Goal: Task Accomplishment & Management: Use online tool/utility

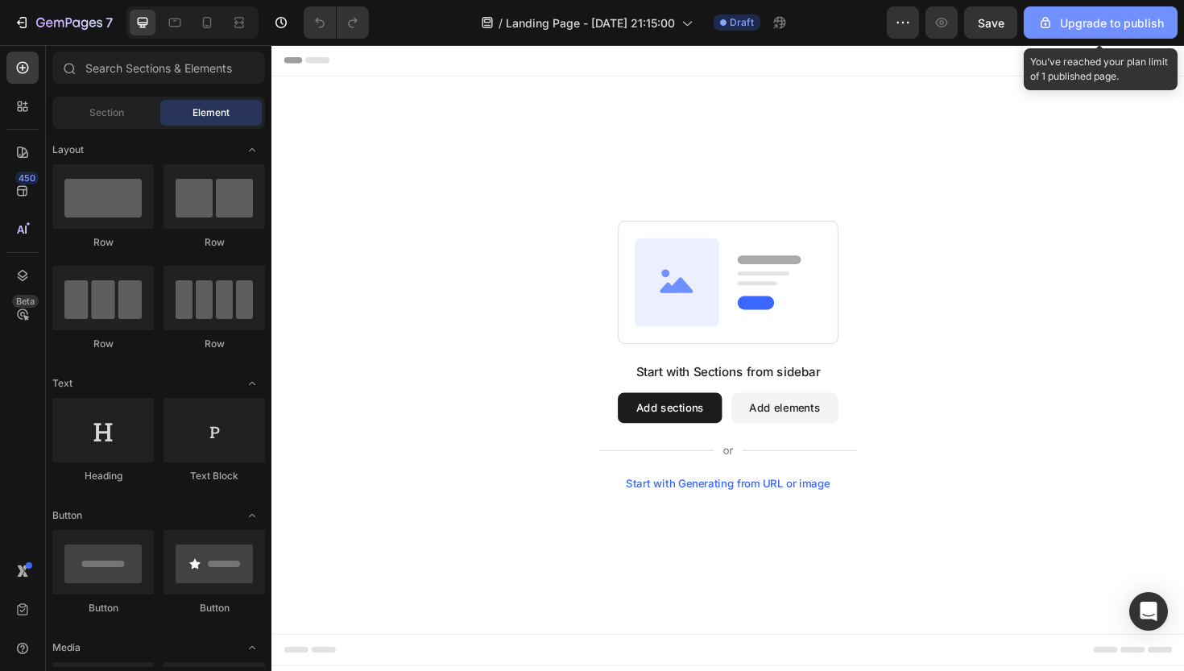
click at [1081, 23] on div "Upgrade to publish" at bounding box center [1100, 22] width 126 height 17
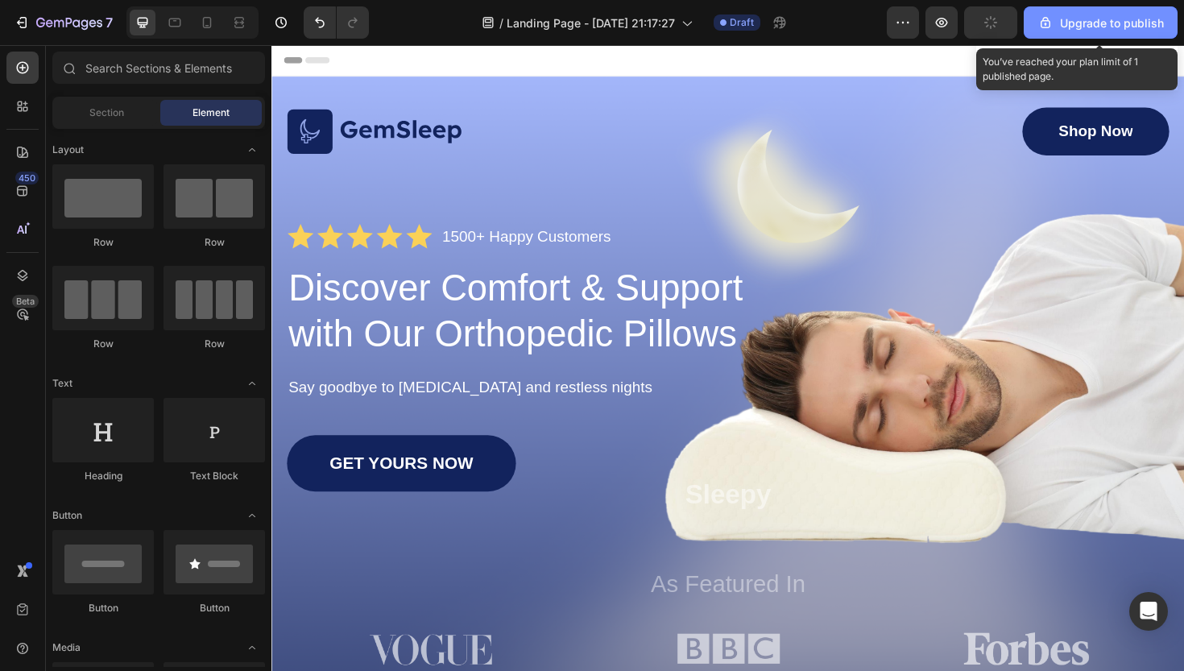
click at [1117, 25] on div "Upgrade to publish" at bounding box center [1100, 22] width 126 height 17
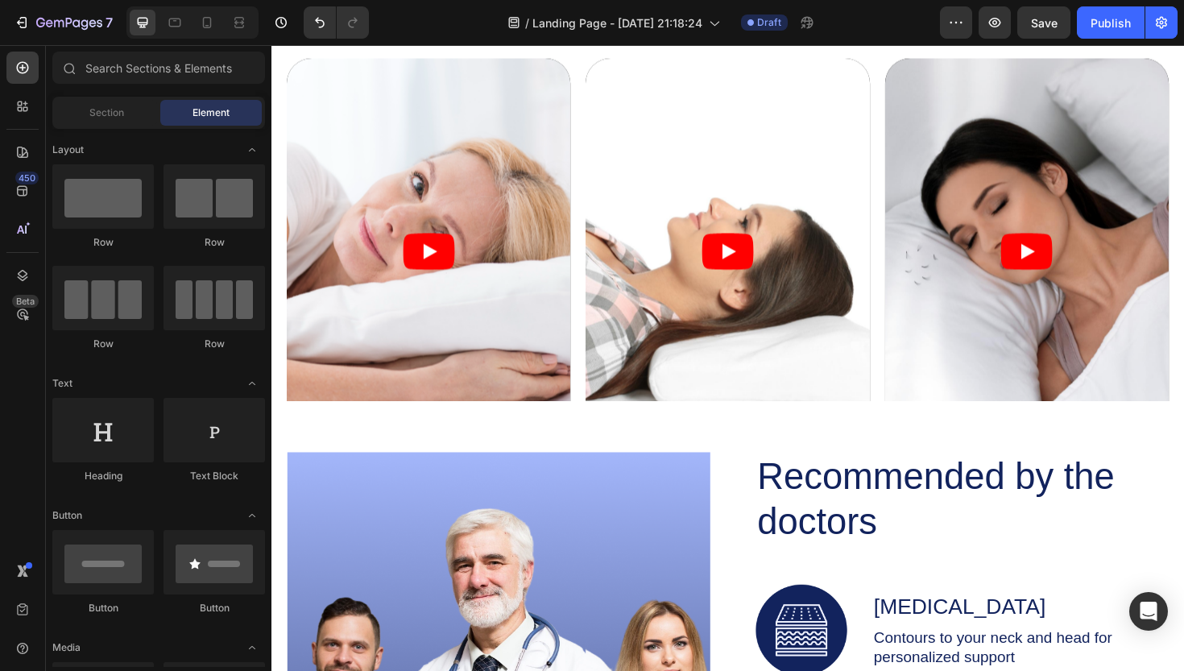
scroll to position [1970, 0]
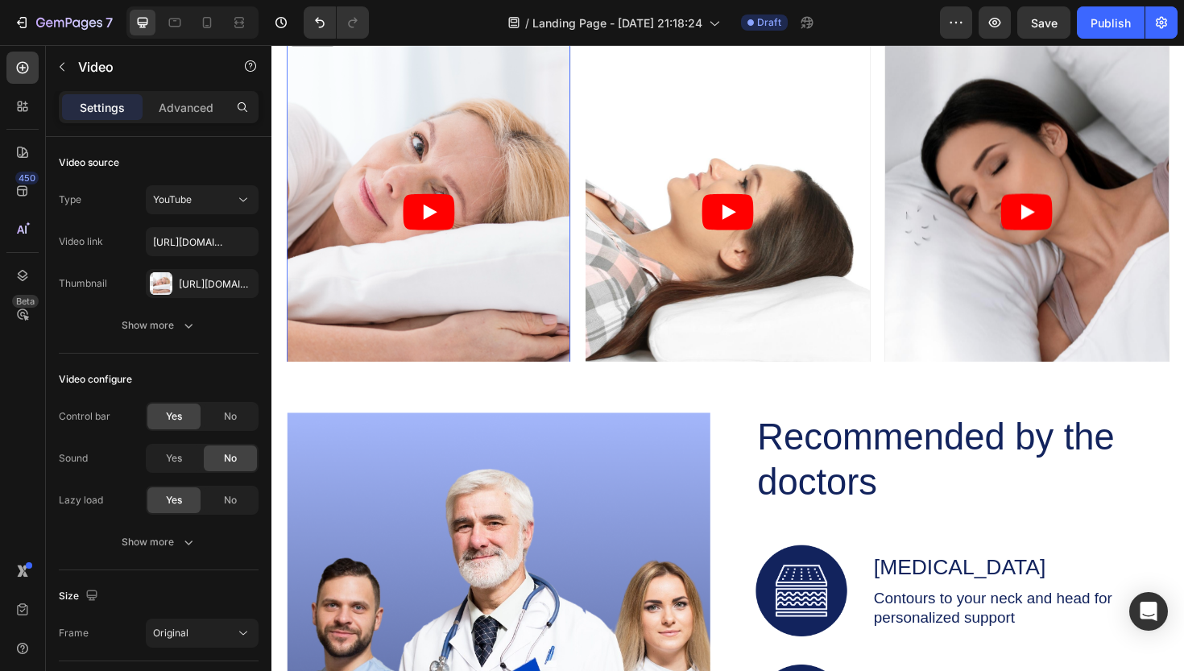
click at [500, 214] on article at bounding box center [438, 222] width 300 height 410
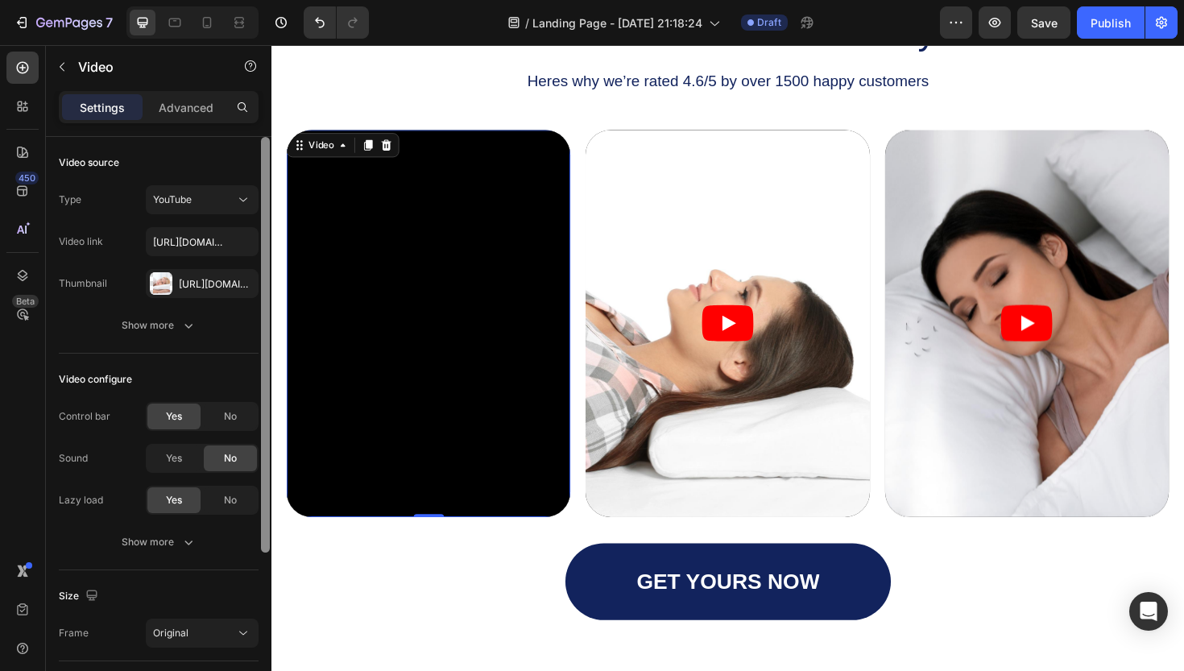
scroll to position [1850, 0]
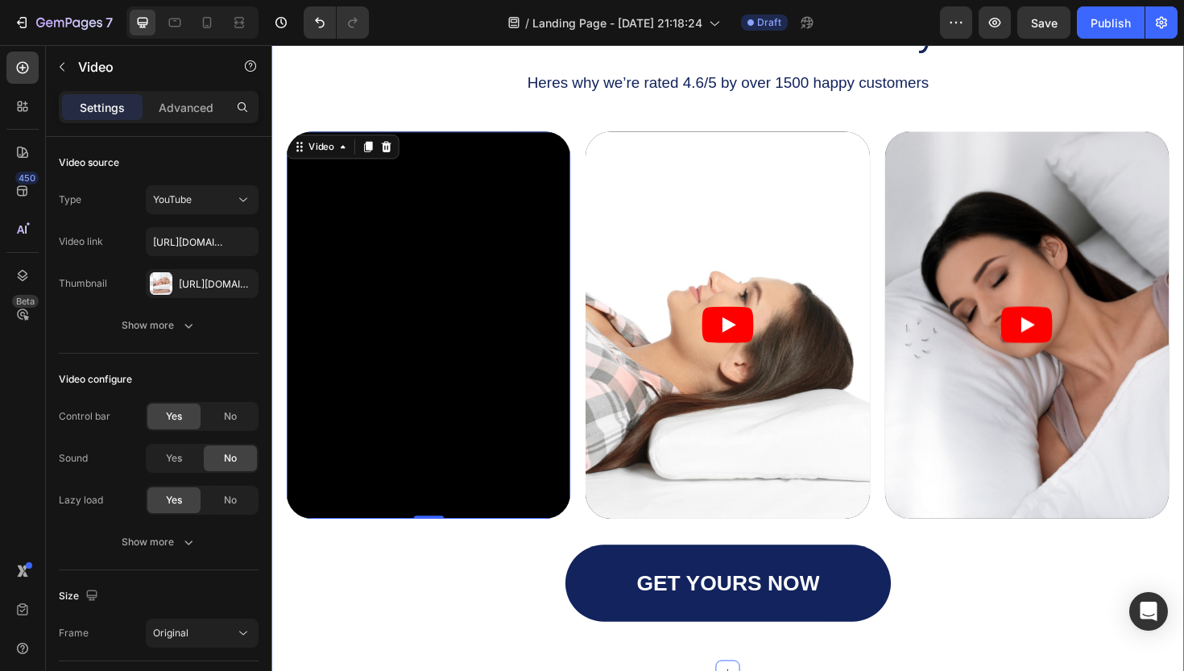
click at [465, 670] on div "Icon Icon Icon Icon Icon Icon List What Our Customers Say Heading Heres why we’…" at bounding box center [754, 295] width 966 height 827
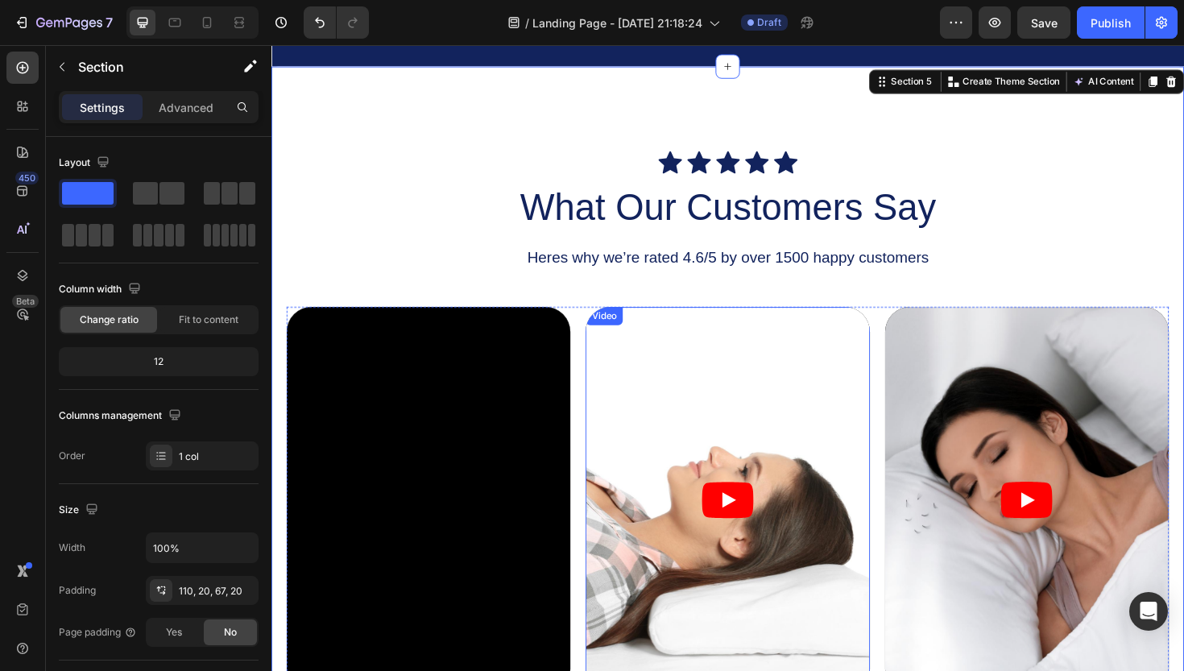
scroll to position [1716, 0]
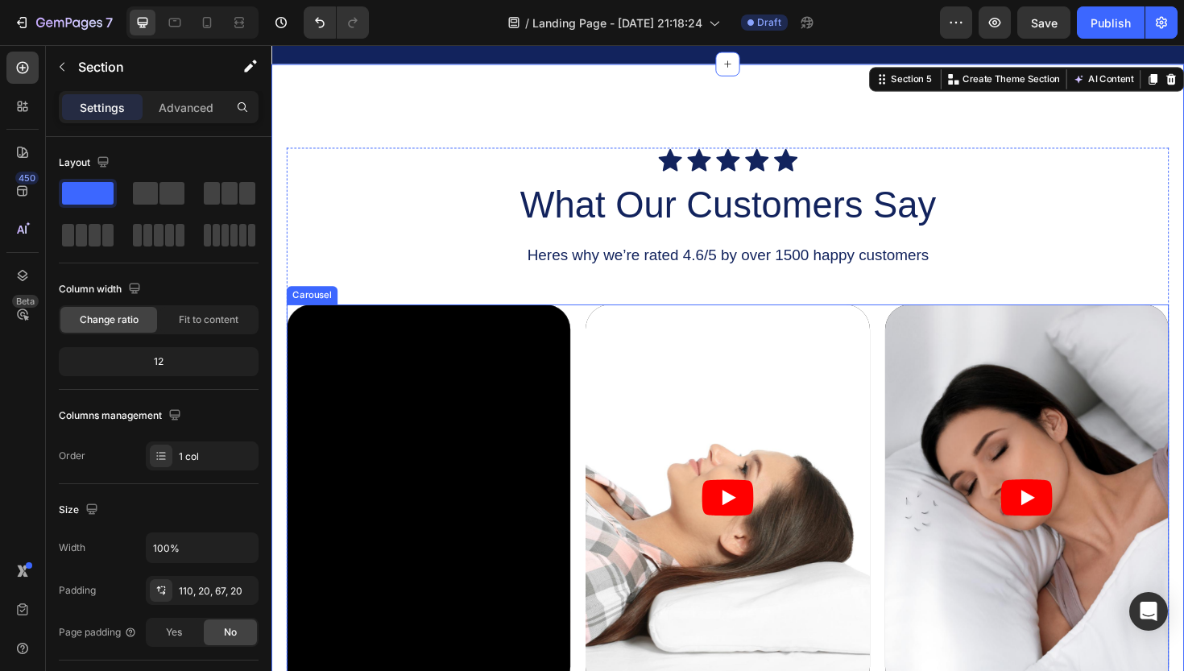
click at [591, 323] on div "Video Video Video" at bounding box center [755, 525] width 934 height 410
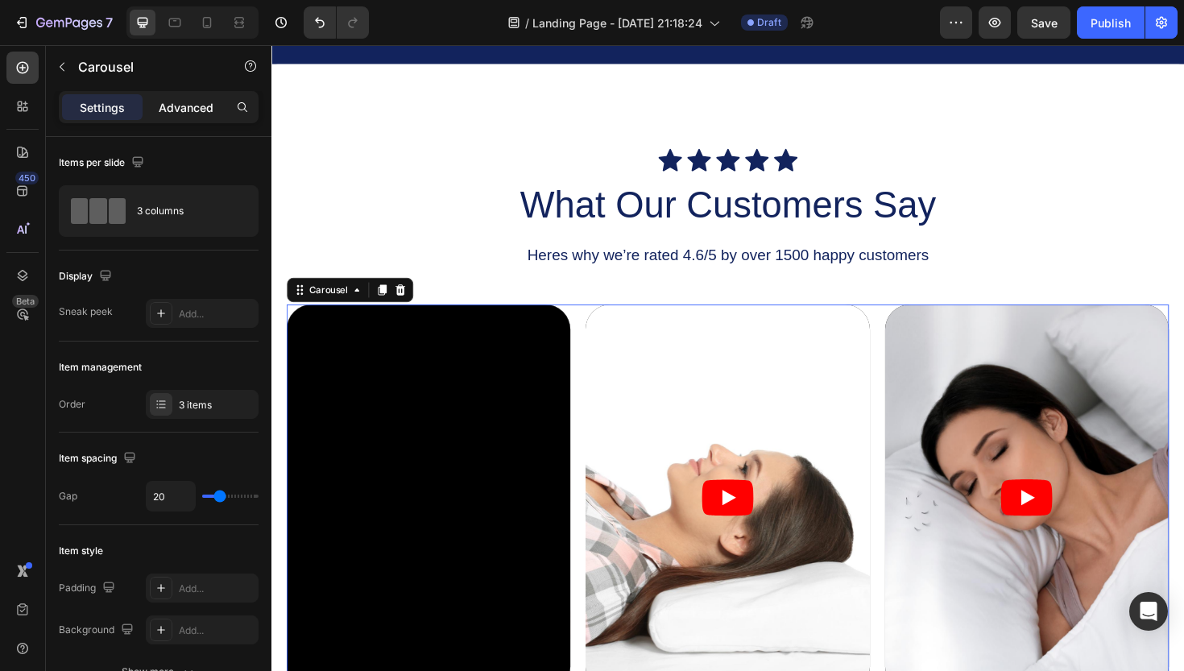
click at [179, 111] on p "Advanced" at bounding box center [186, 107] width 55 height 17
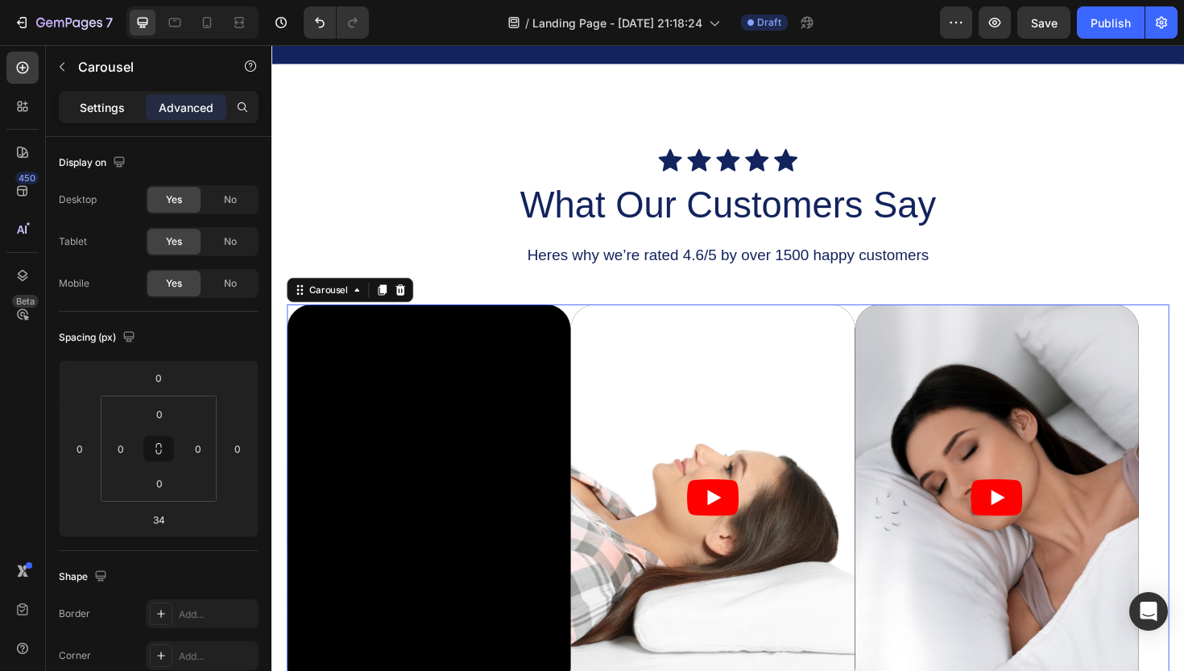
click at [123, 113] on p "Settings" at bounding box center [102, 107] width 45 height 17
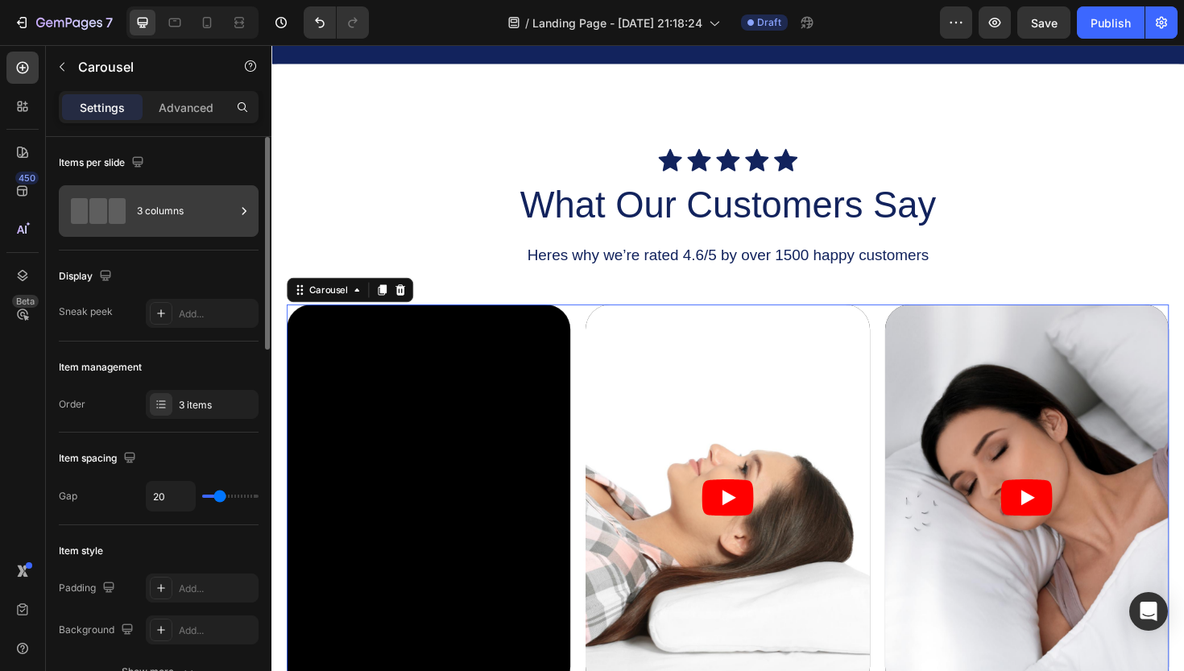
click at [160, 222] on div "3 columns" at bounding box center [186, 210] width 98 height 37
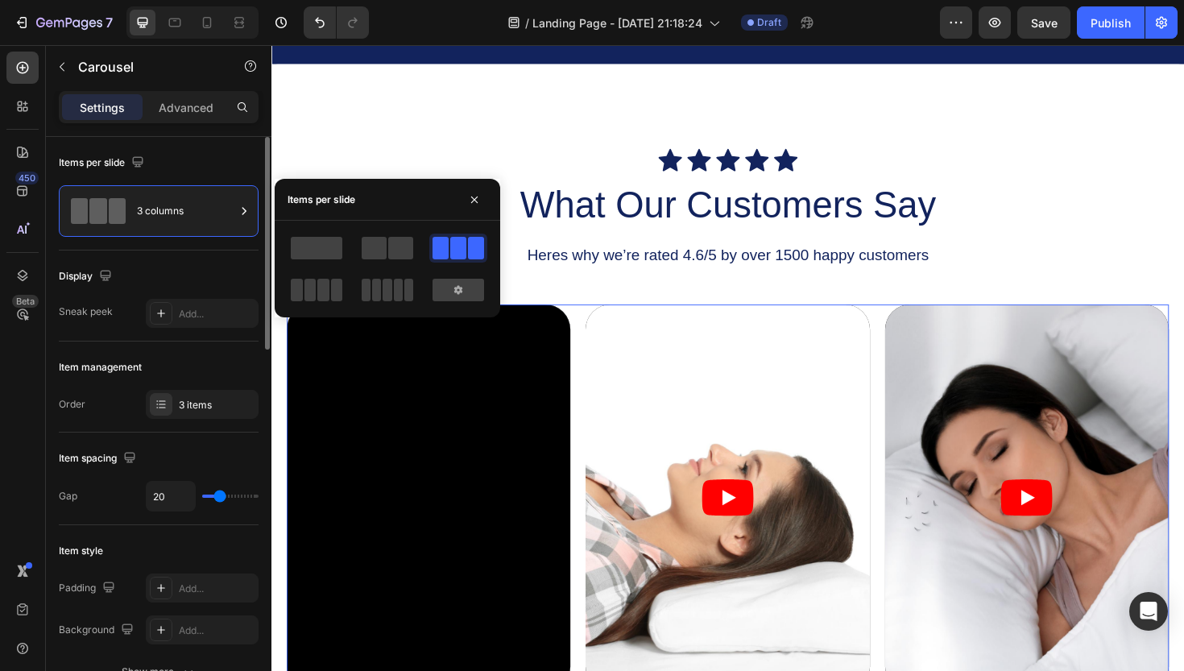
click at [242, 264] on div "Display" at bounding box center [159, 276] width 200 height 26
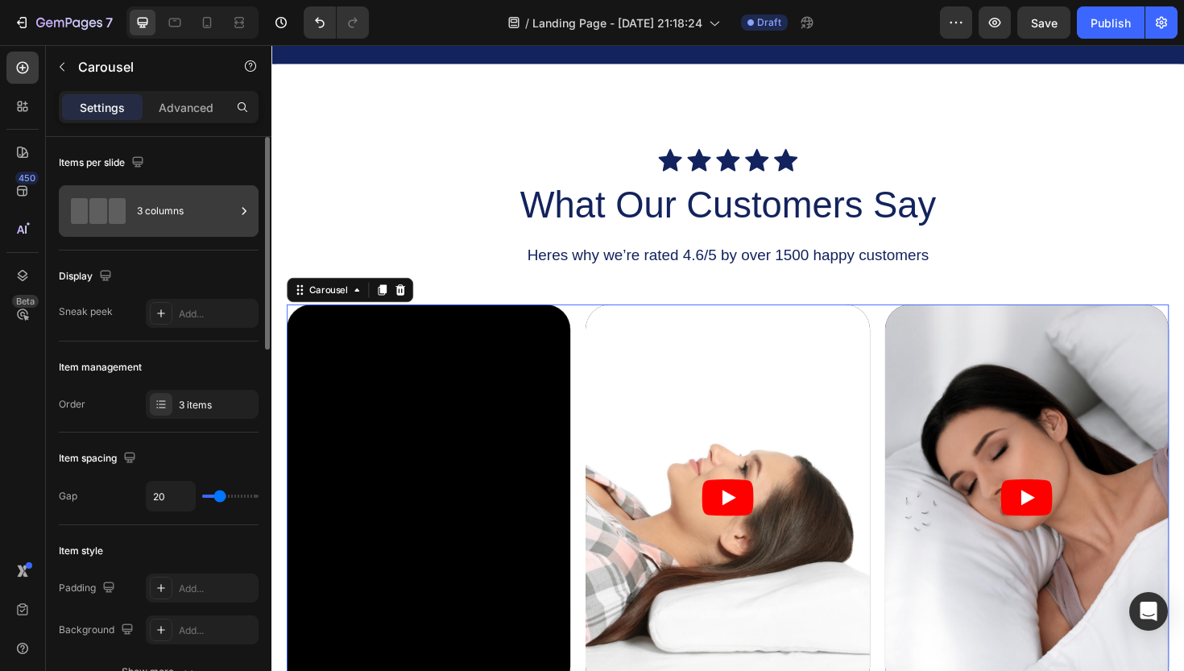
click at [221, 217] on div "3 columns" at bounding box center [186, 210] width 98 height 37
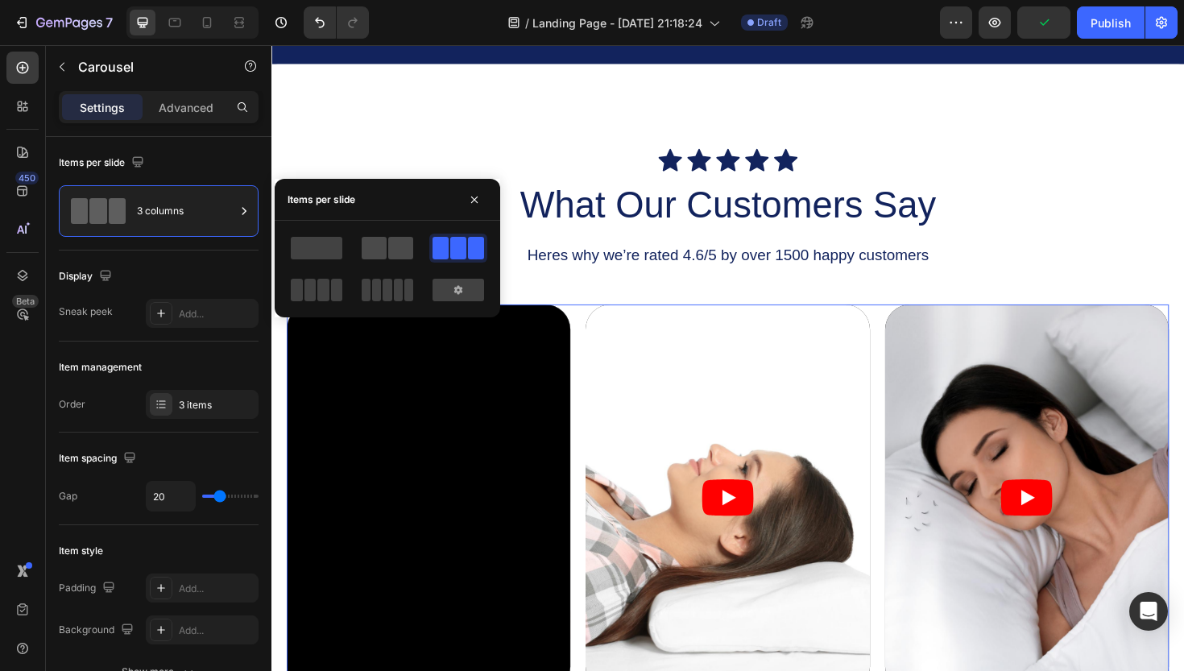
click at [370, 251] on span at bounding box center [374, 248] width 25 height 23
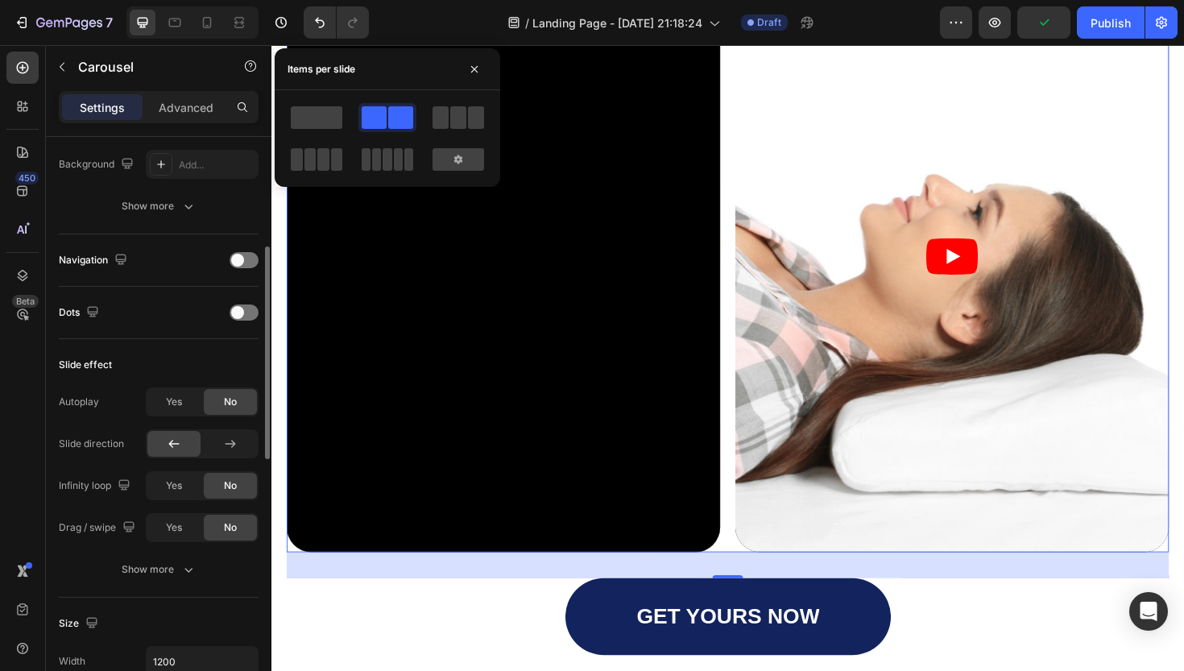
scroll to position [0, 0]
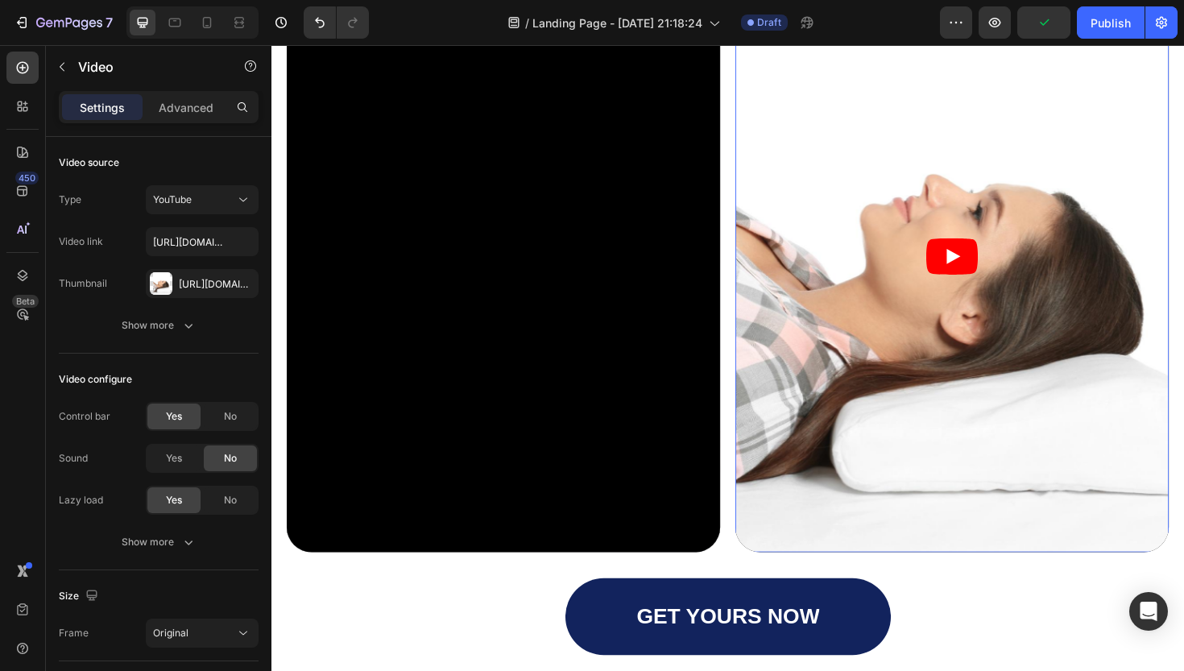
click at [889, 381] on article at bounding box center [992, 270] width 459 height 626
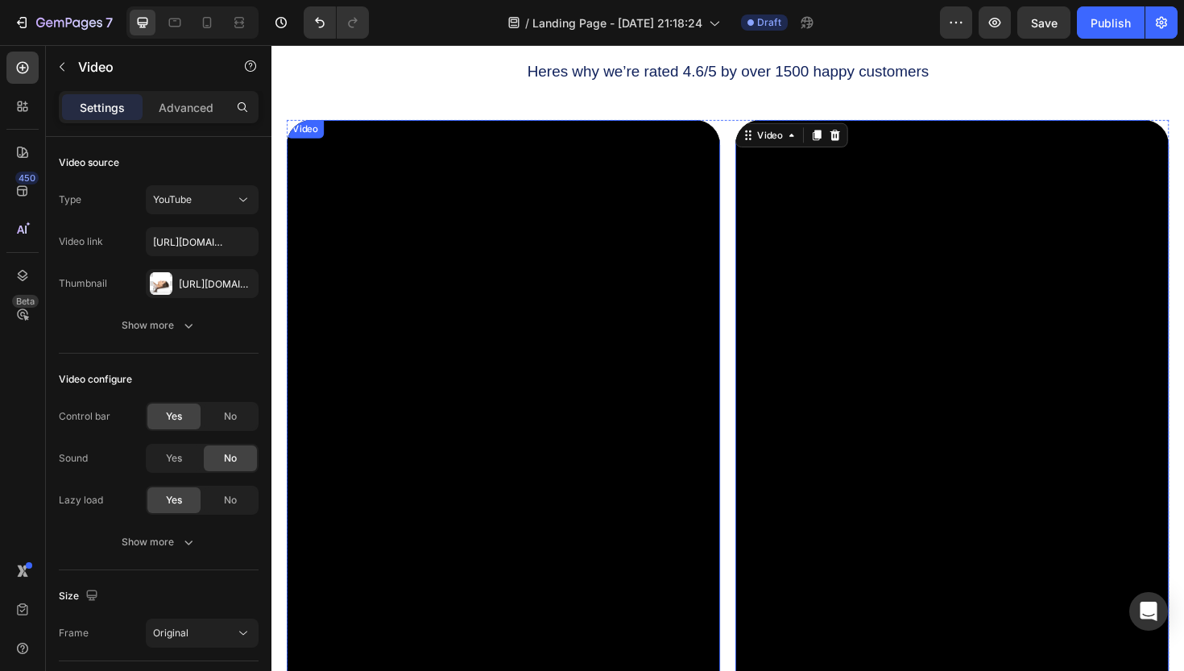
click at [748, 138] on div "Video Video 0 Video" at bounding box center [755, 438] width 934 height 626
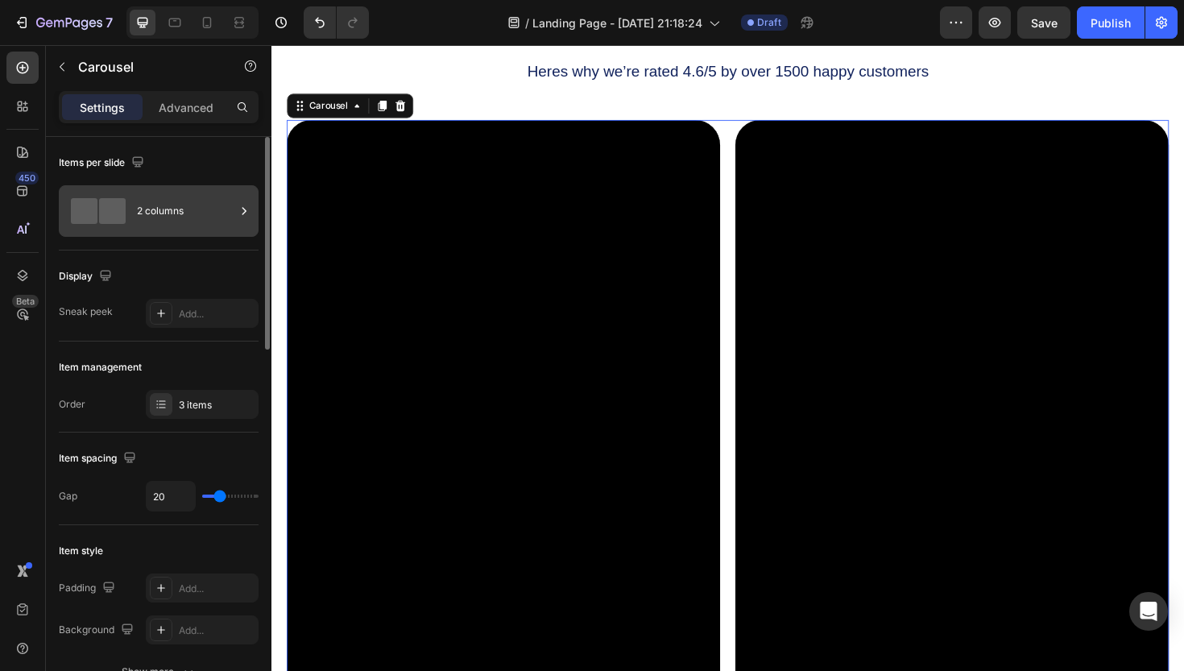
click at [176, 209] on div "2 columns" at bounding box center [186, 210] width 98 height 37
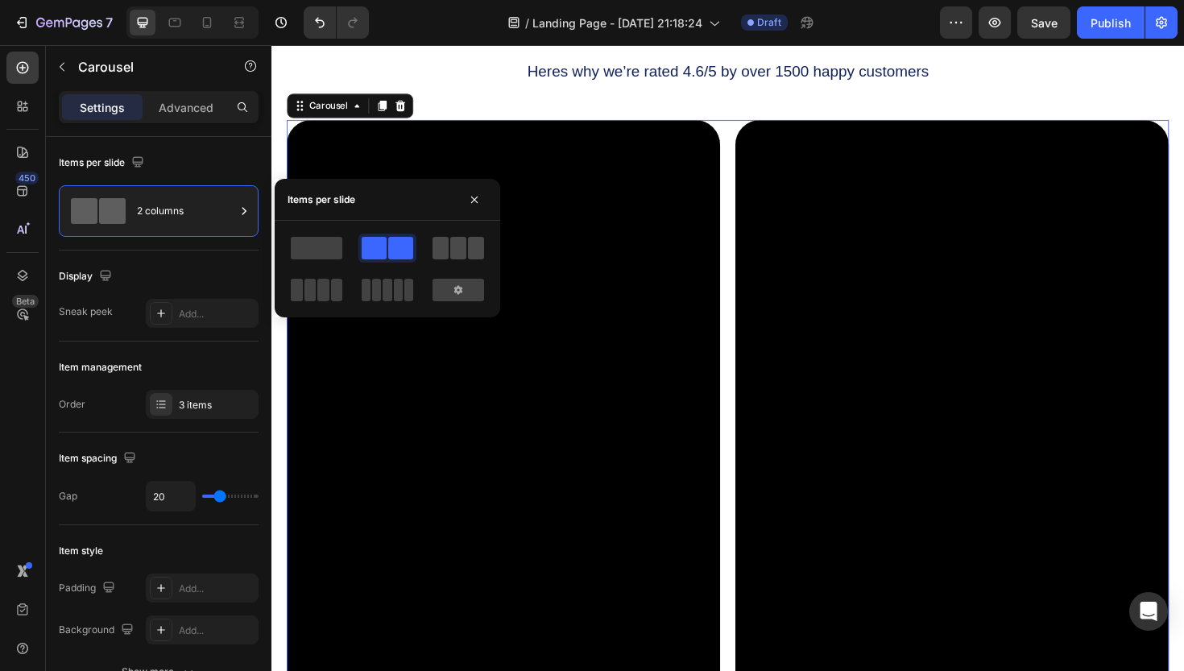
click at [447, 257] on span at bounding box center [440, 248] width 16 height 23
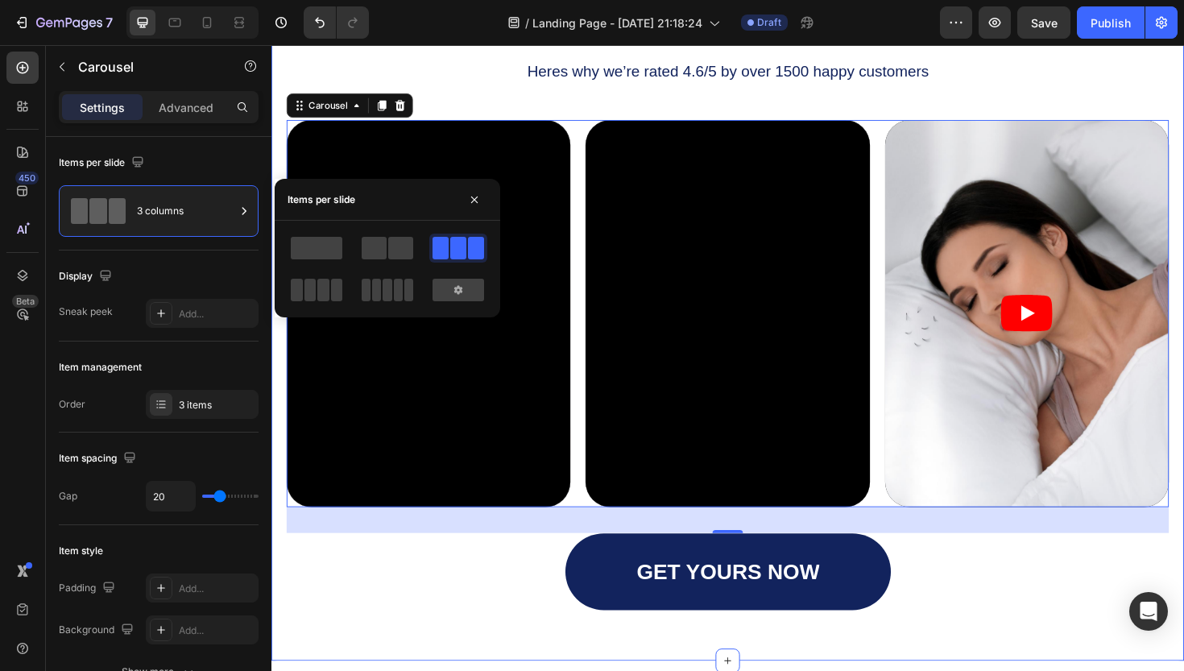
click at [381, 664] on div "Icon Icon Icon Icon Icon Icon List What Our Customers Say Heading Heres why we’…" at bounding box center [754, 283] width 966 height 827
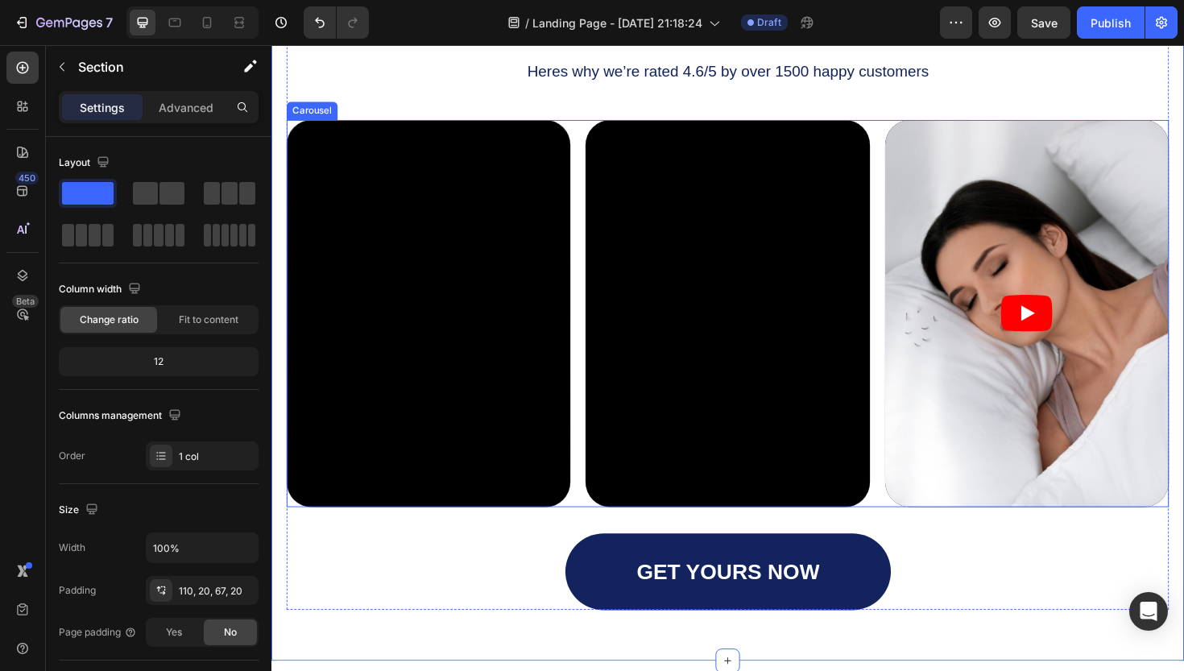
click at [597, 313] on div "Video Video Video" at bounding box center [755, 330] width 934 height 410
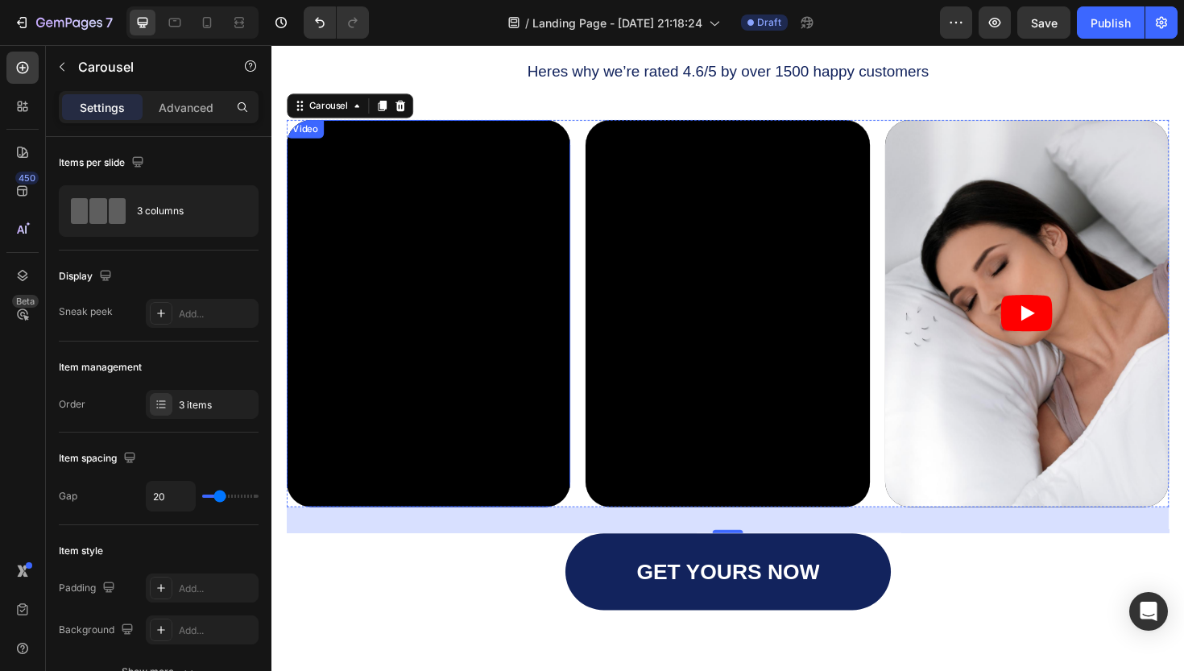
click at [296, 136] on div "Video" at bounding box center [307, 134] width 33 height 14
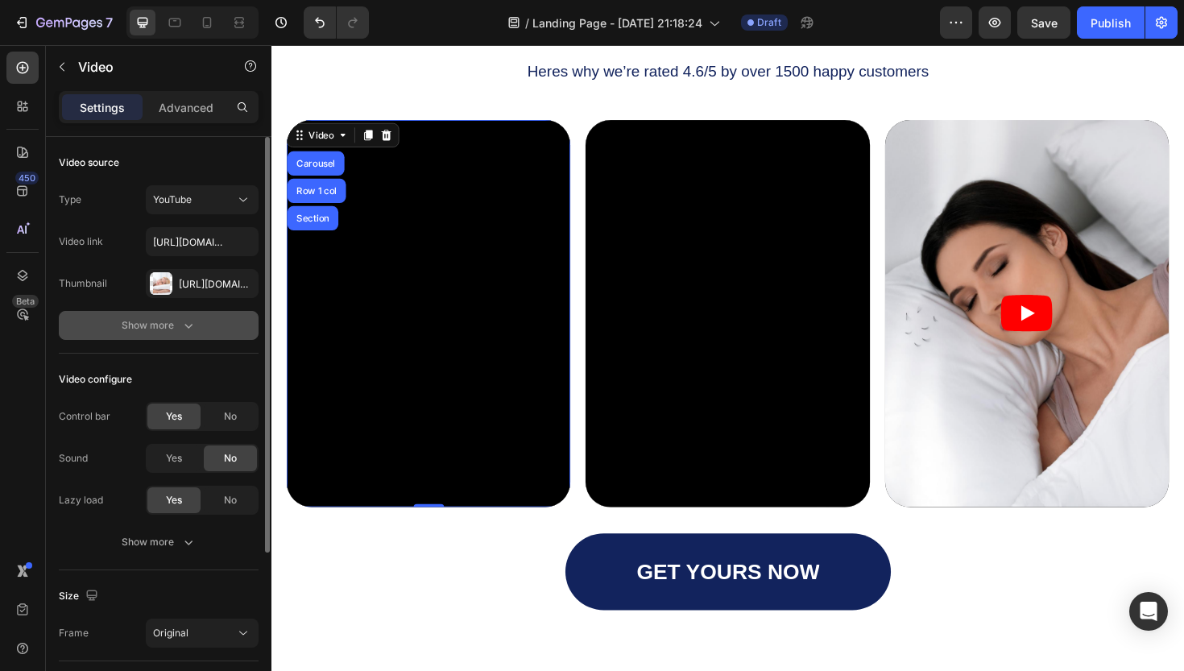
click at [175, 329] on div "Show more" at bounding box center [159, 325] width 75 height 16
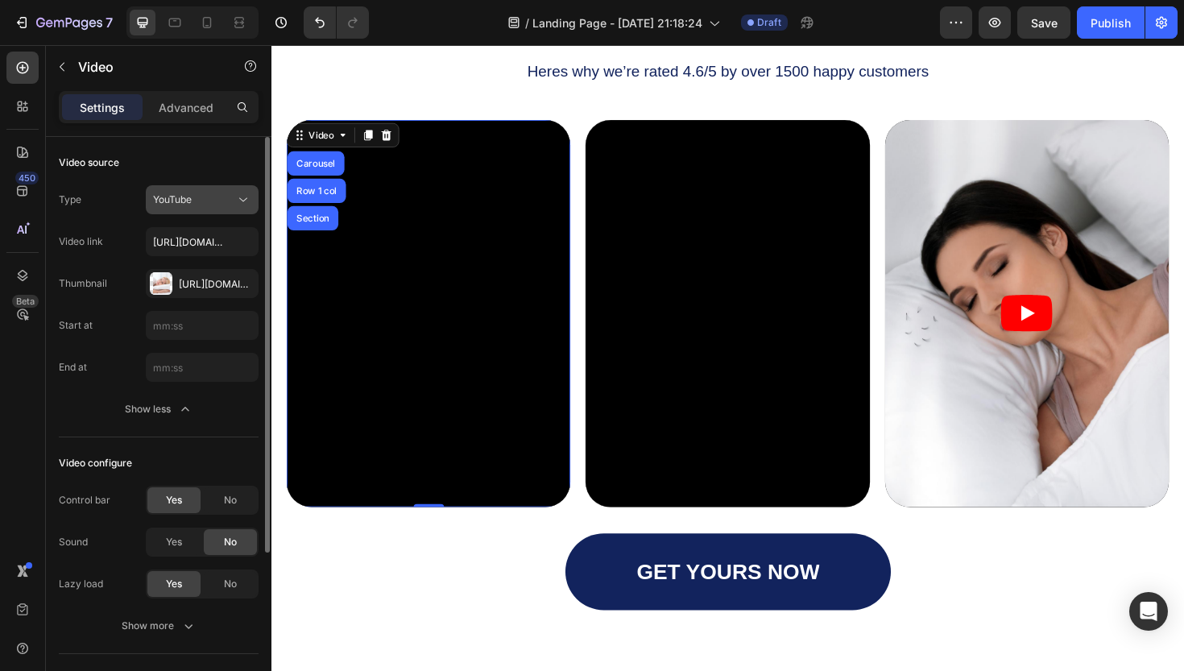
click at [242, 203] on icon at bounding box center [243, 200] width 16 height 16
click at [244, 440] on div "Video configure Control bar Yes No Sound Yes No Lazy load Yes No Show more" at bounding box center [159, 545] width 200 height 217
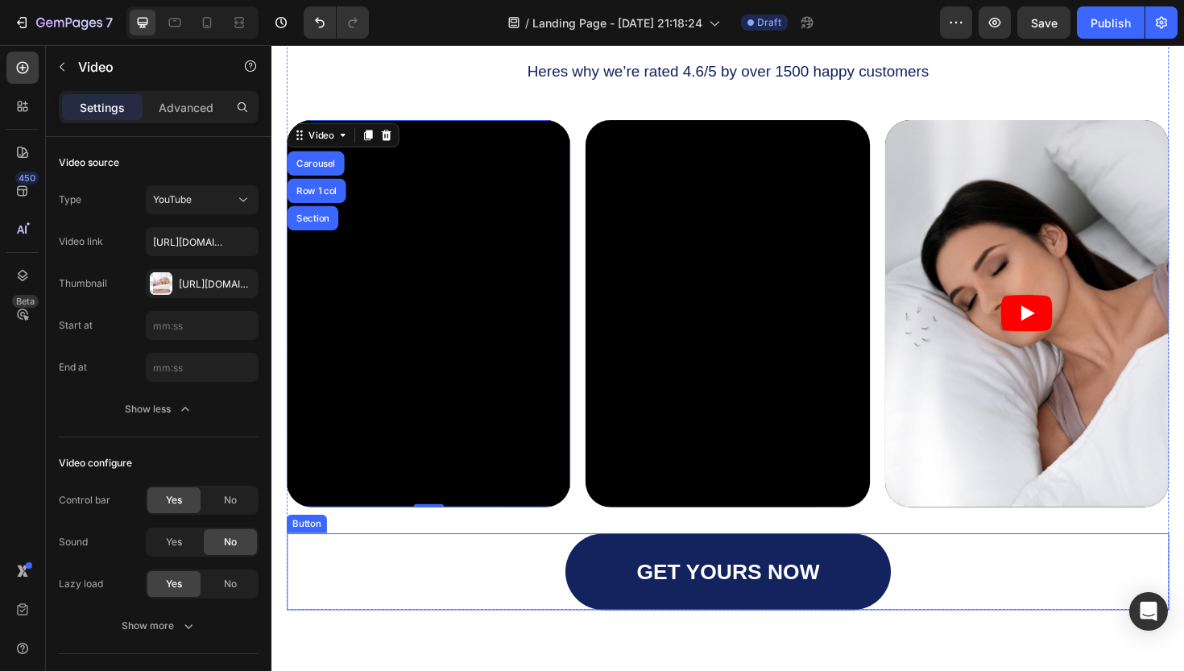
click at [433, 630] on div "GET YOURS NOW Button" at bounding box center [755, 602] width 934 height 81
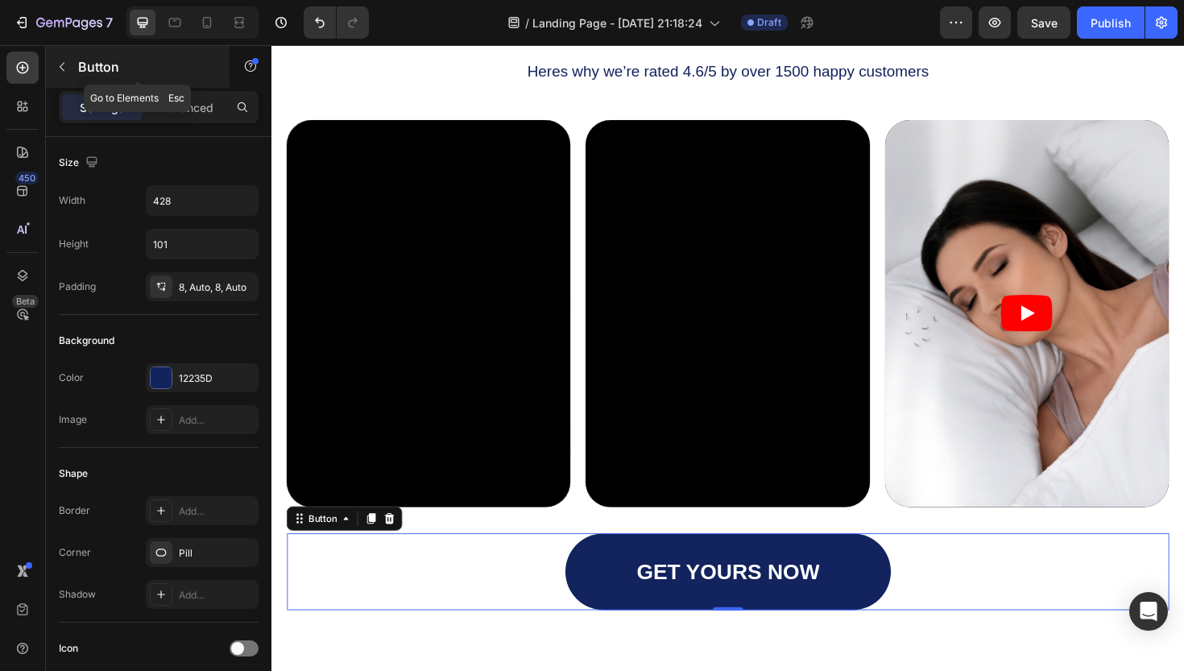
click at [62, 68] on icon "button" at bounding box center [62, 66] width 13 height 13
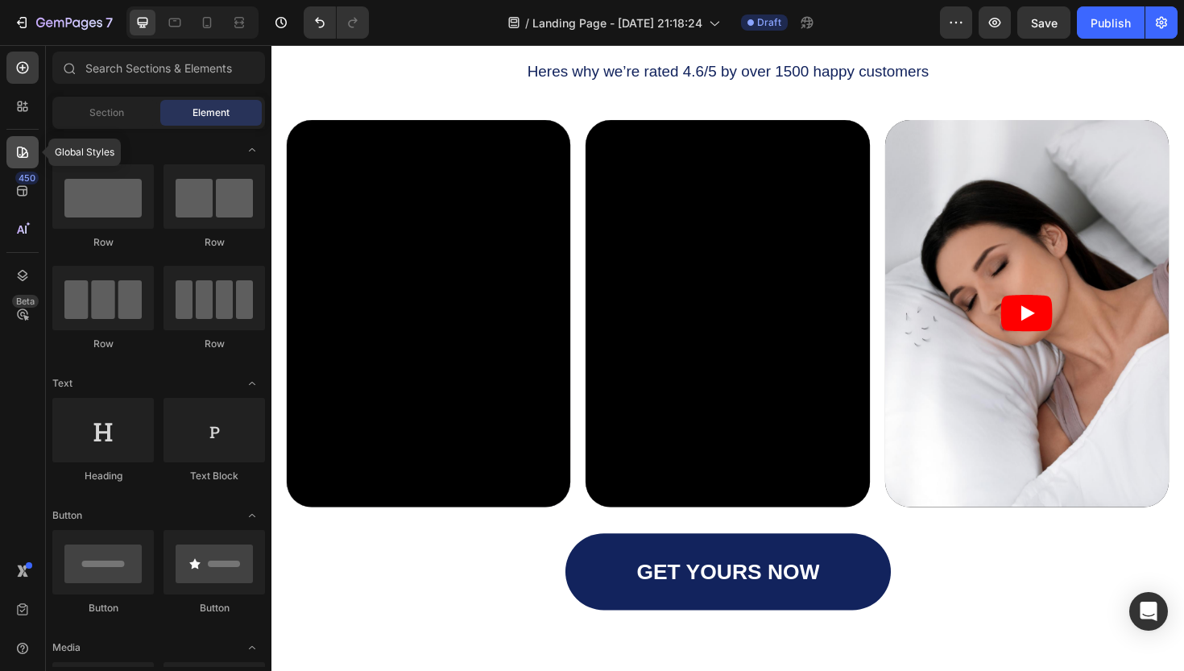
click at [22, 147] on icon at bounding box center [22, 152] width 16 height 16
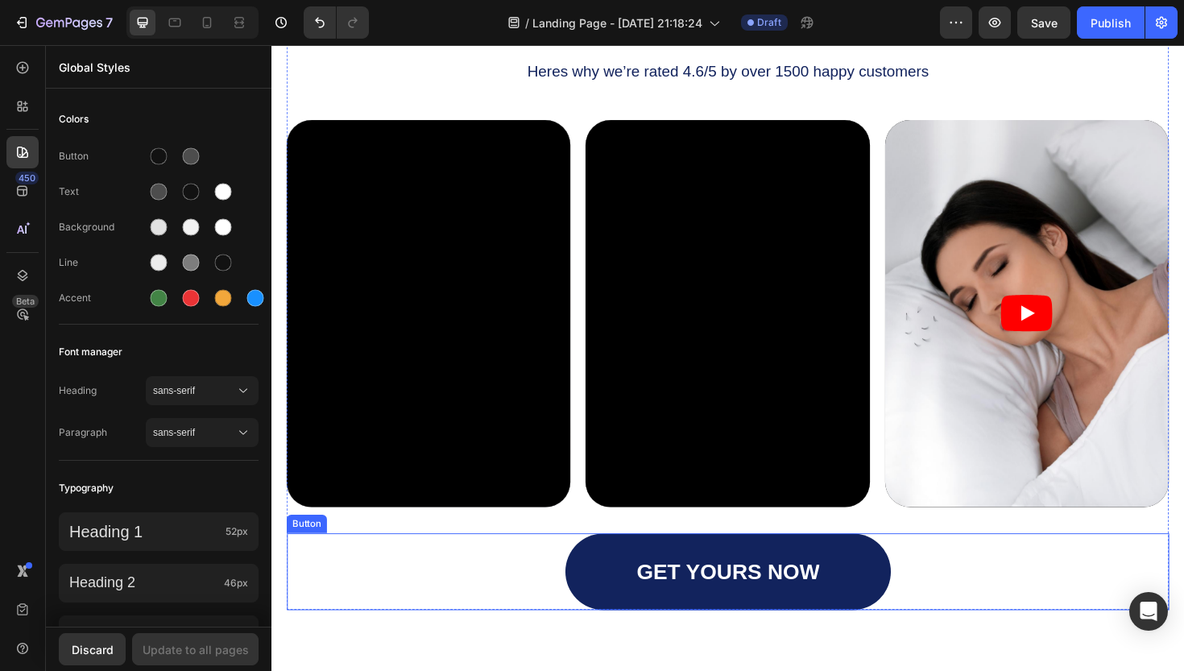
click at [515, 598] on div "GET YOURS NOW Button" at bounding box center [755, 602] width 934 height 81
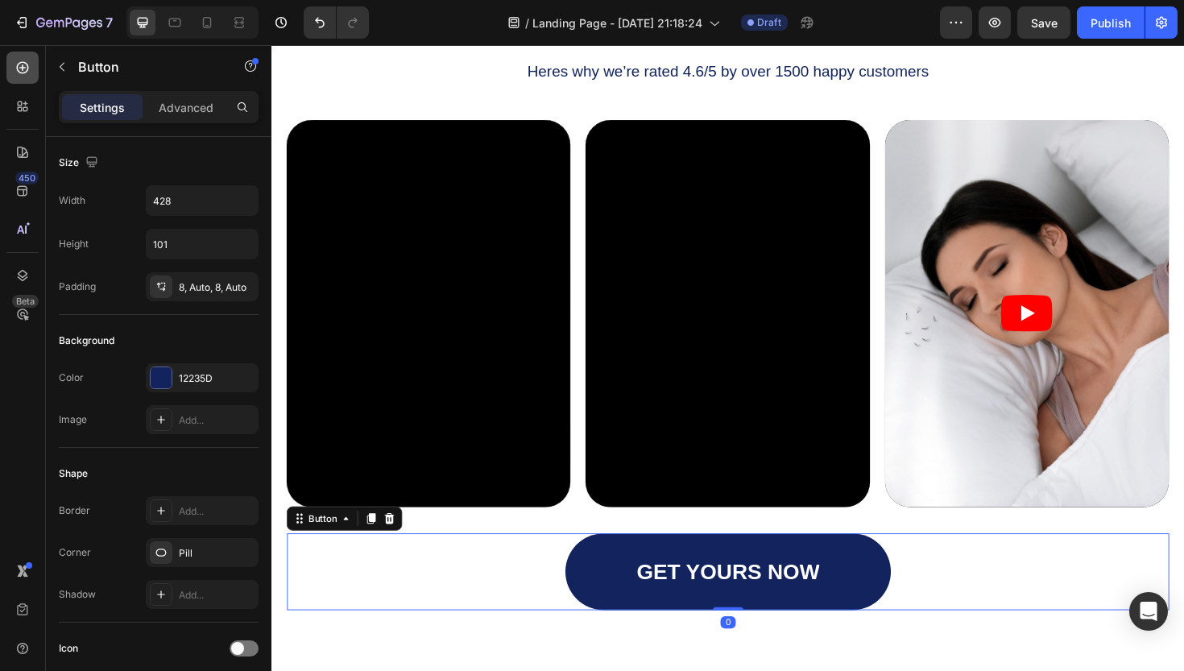
click at [27, 73] on icon at bounding box center [22, 68] width 16 height 16
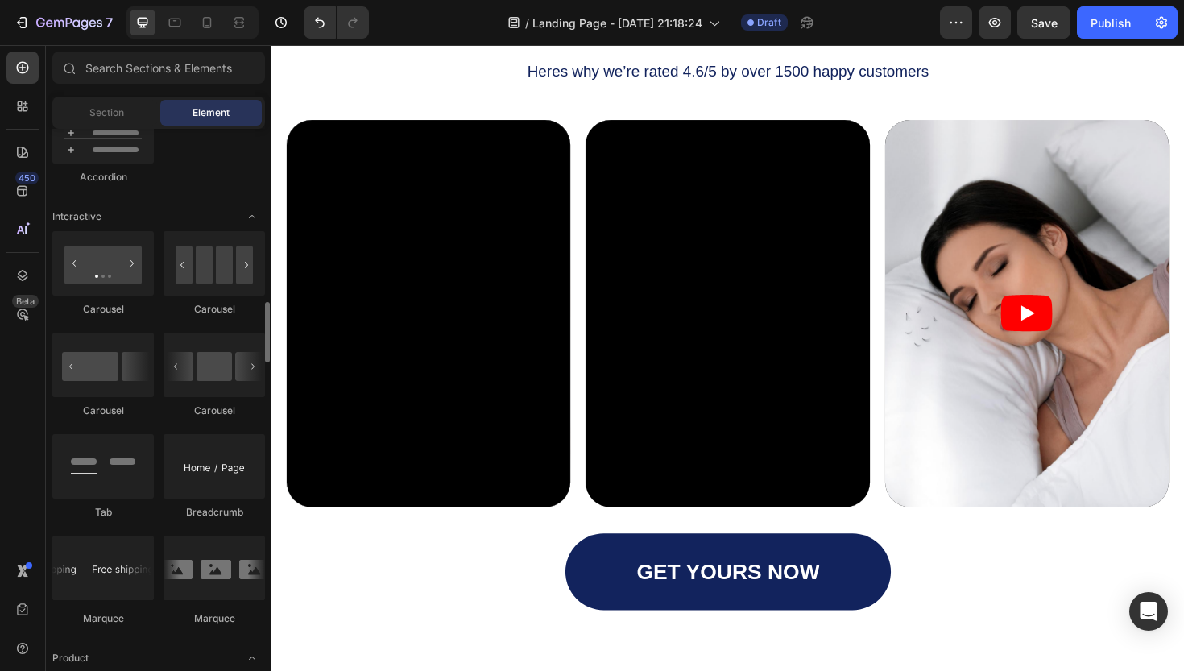
scroll to position [1540, 0]
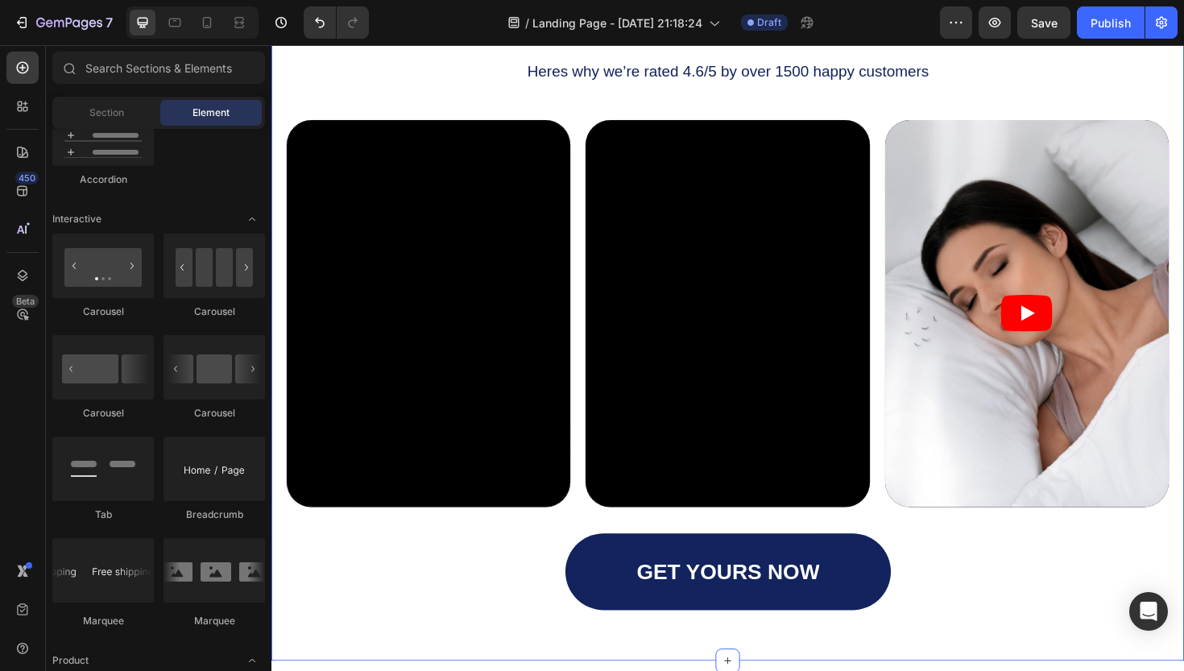
click at [441, 664] on div "Icon Icon Icon Icon Icon Icon List What Our Customers Say Heading Heres why we’…" at bounding box center [754, 283] width 966 height 827
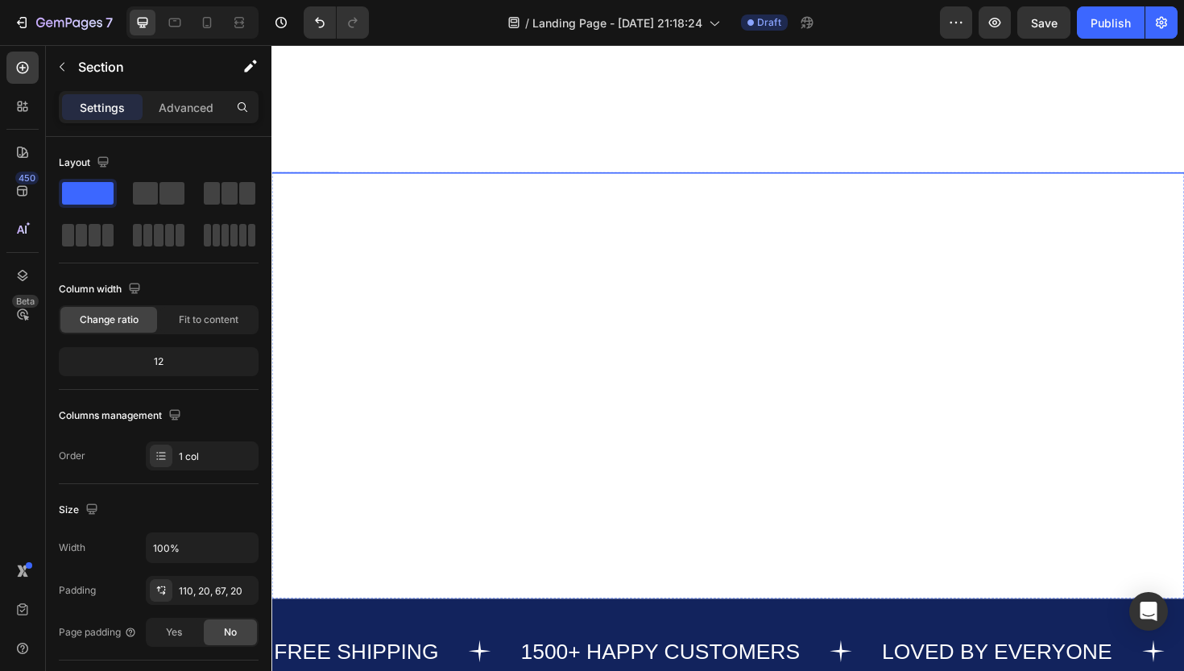
scroll to position [1188, 0]
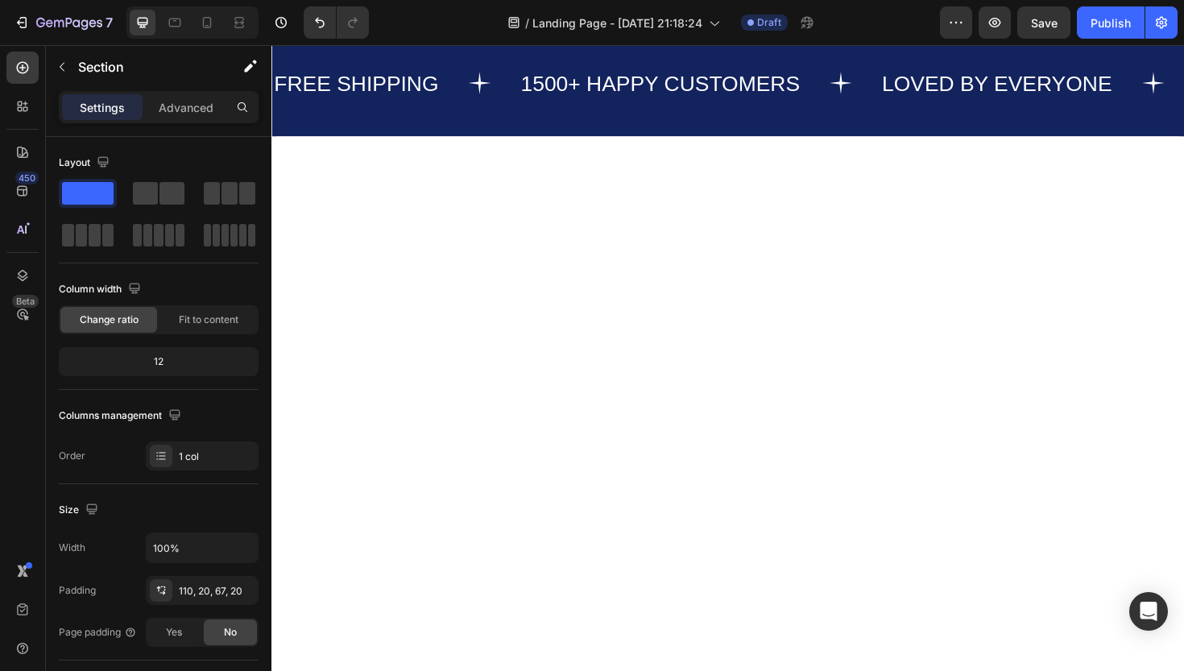
click at [621, 30] on div "Background Image" at bounding box center [754, 30] width 966 height 0
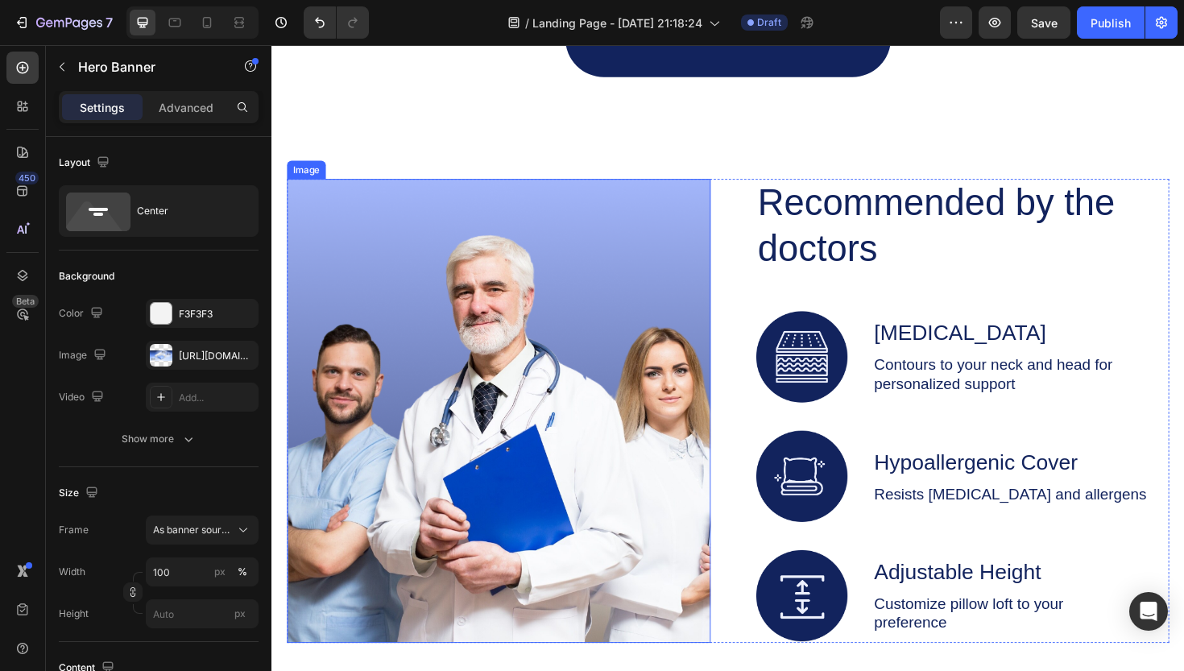
scroll to position [2624, 0]
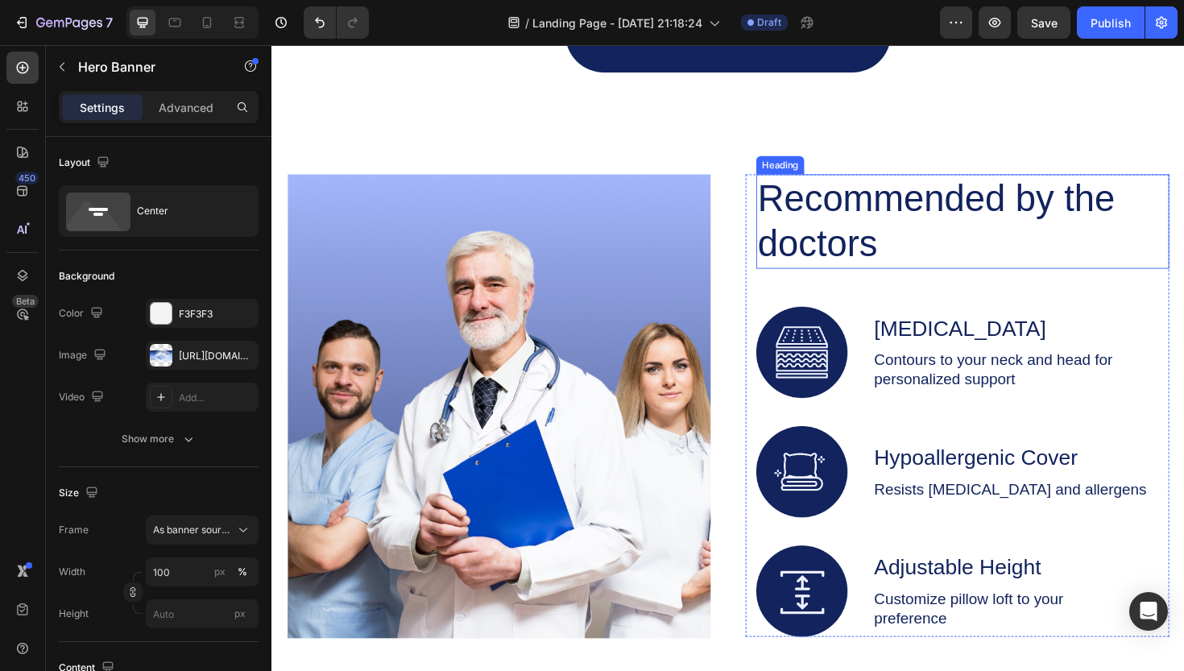
click at [861, 238] on h2 "Recommended by the doctors" at bounding box center [989, 232] width 411 height 100
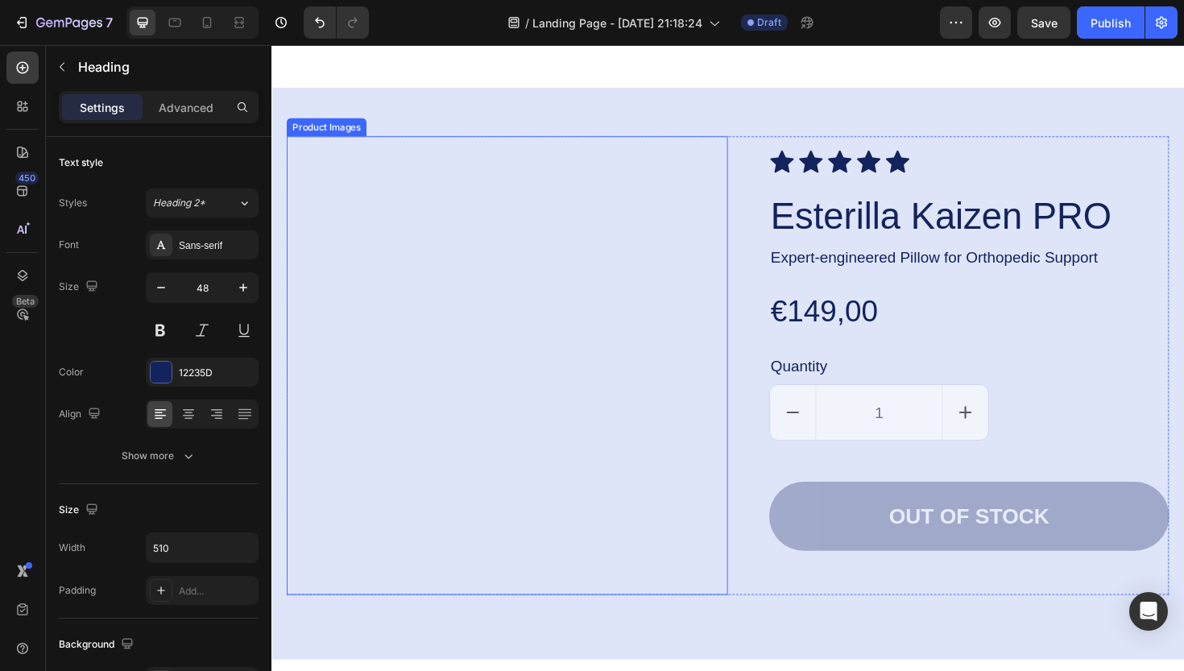
scroll to position [4041, 0]
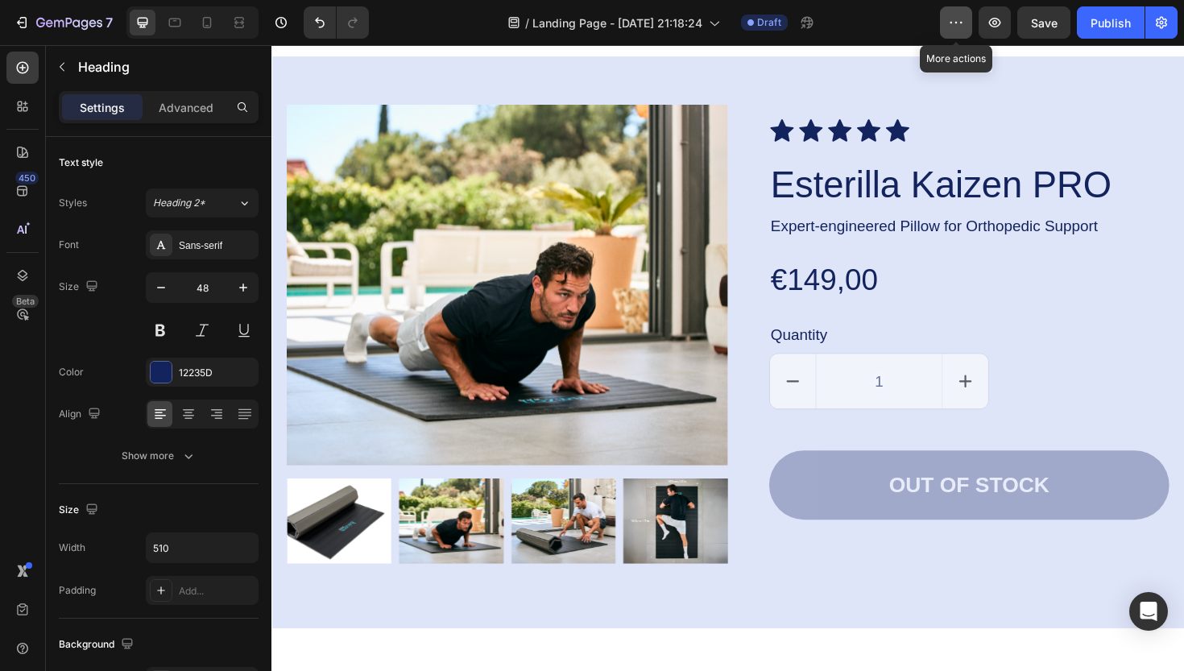
click at [962, 24] on icon "button" at bounding box center [956, 22] width 16 height 16
